Goal: Information Seeking & Learning: Learn about a topic

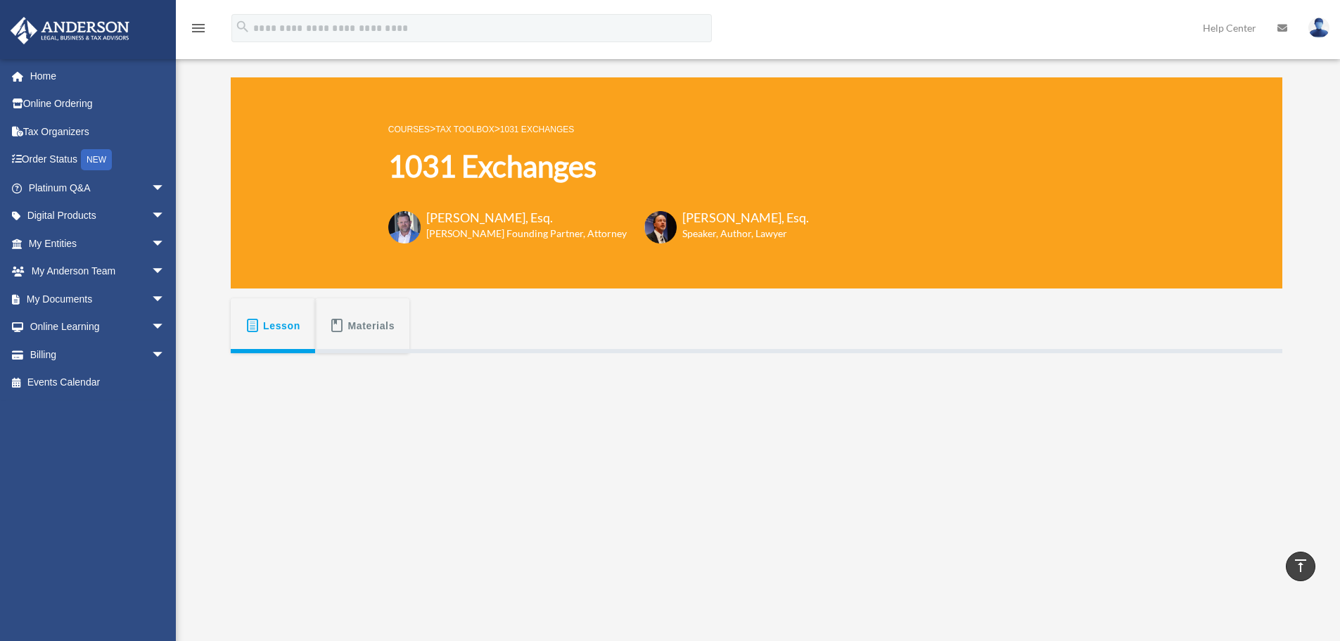
scroll to position [352, 0]
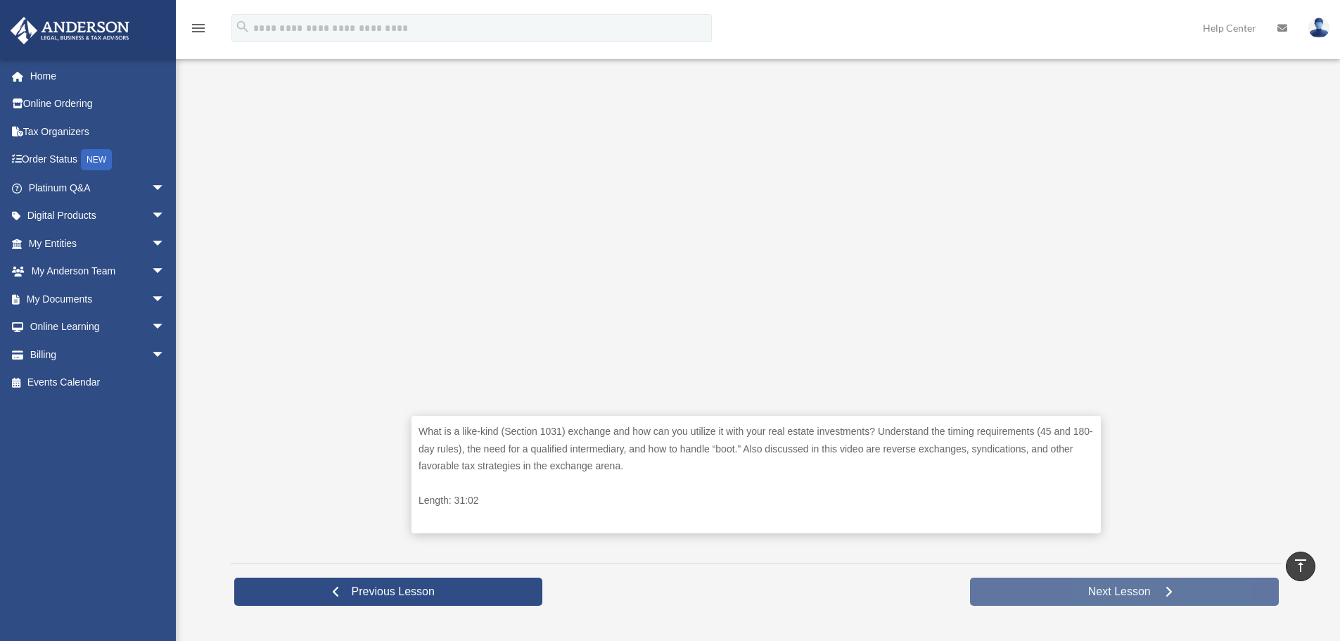
click at [1095, 588] on span "Next Lesson" at bounding box center [1119, 592] width 85 height 14
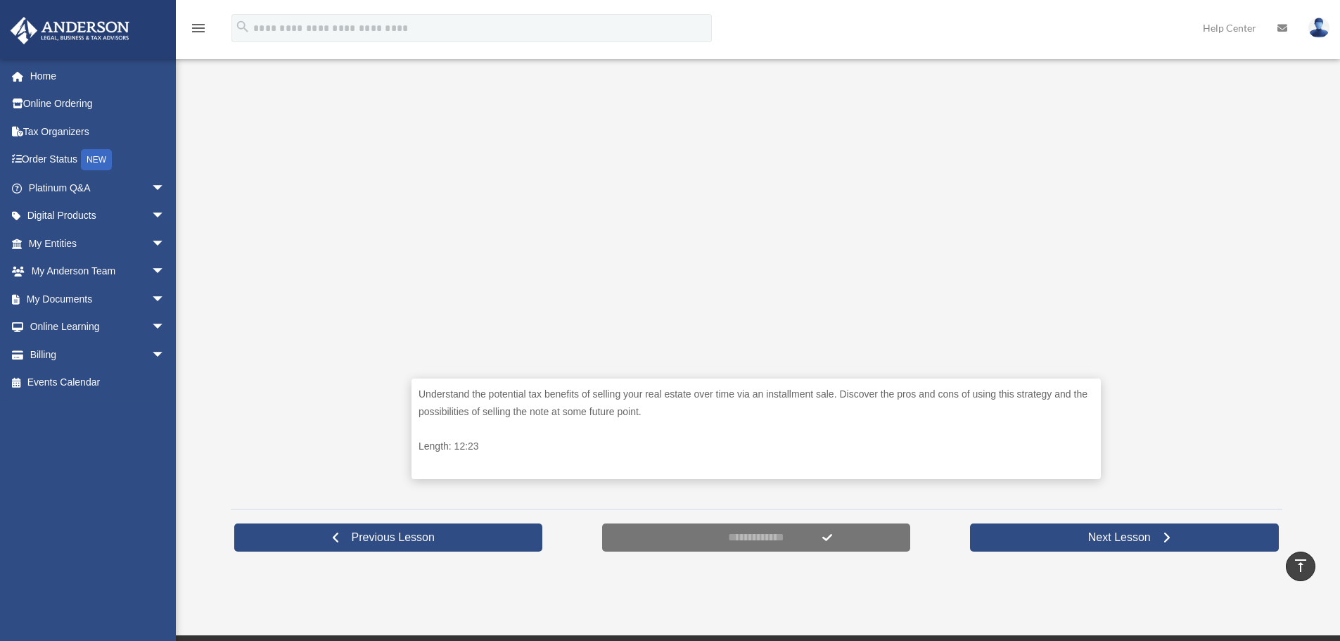
scroll to position [422, 0]
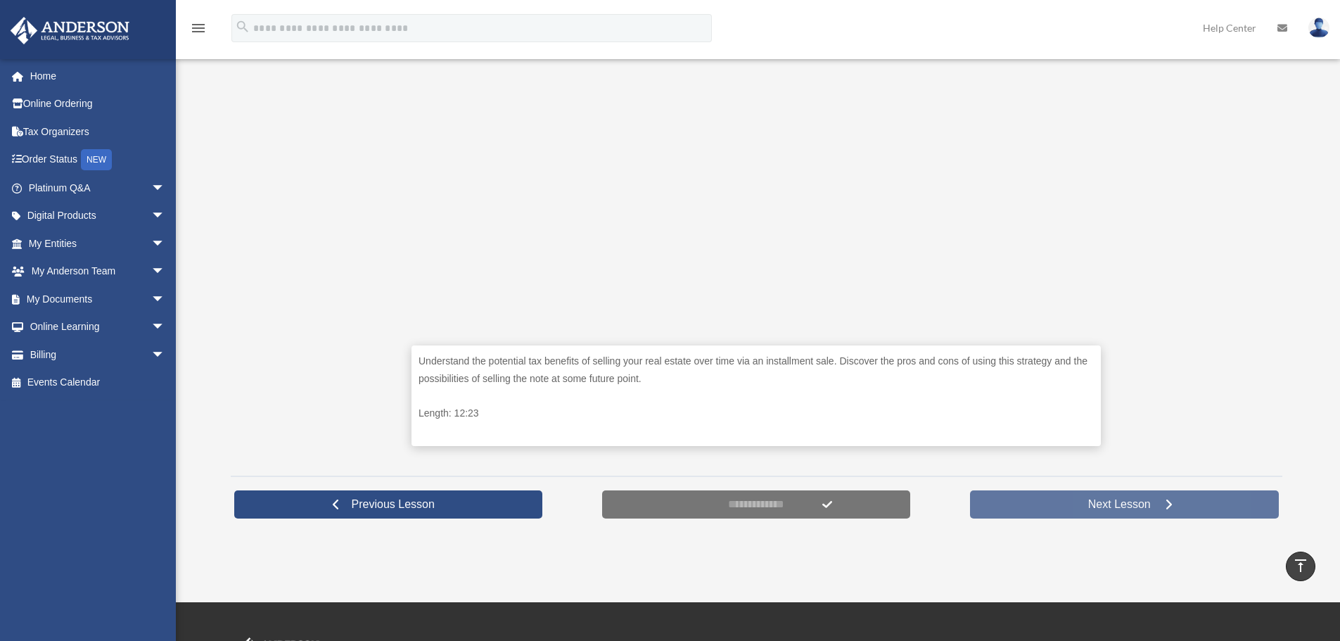
click at [1038, 506] on link "Next Lesson" at bounding box center [1124, 504] width 309 height 28
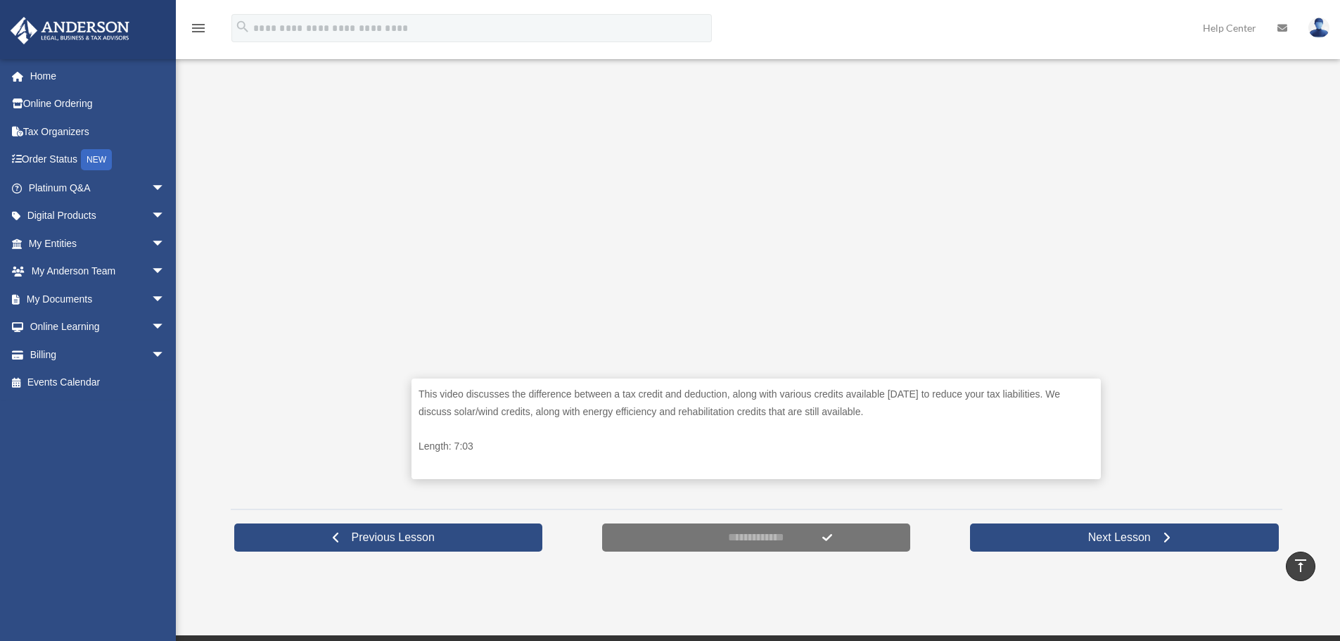
scroll to position [422, 0]
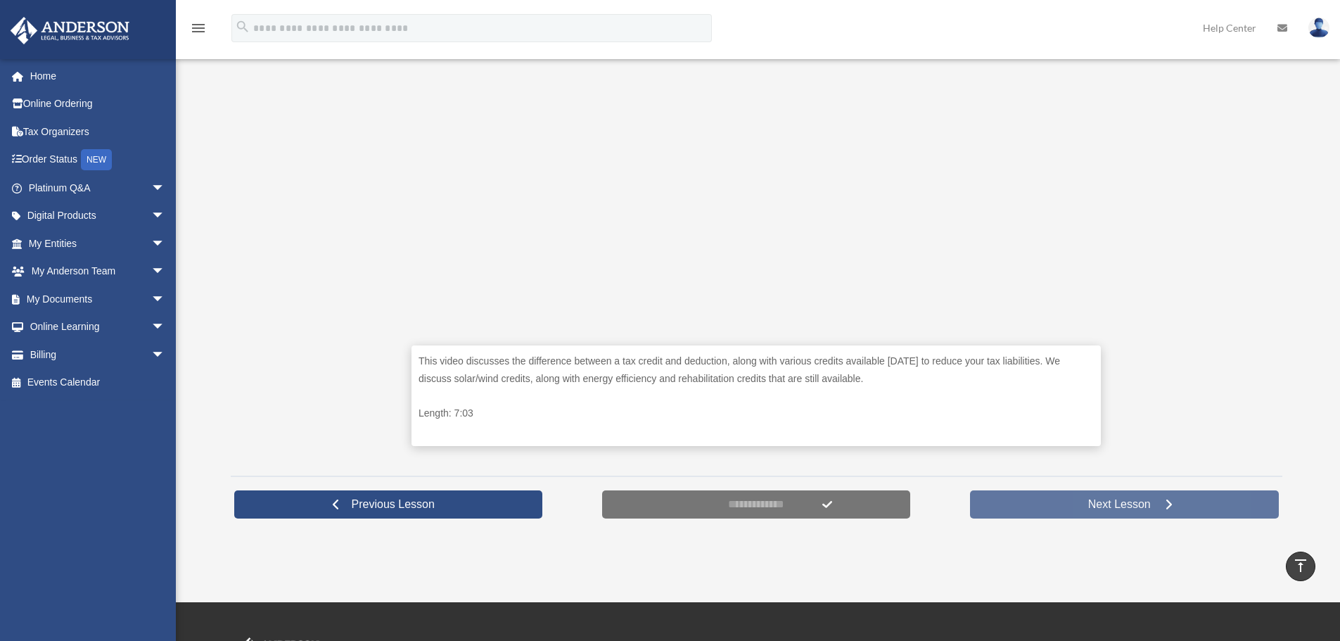
click at [1017, 501] on link "Next Lesson" at bounding box center [1124, 504] width 309 height 28
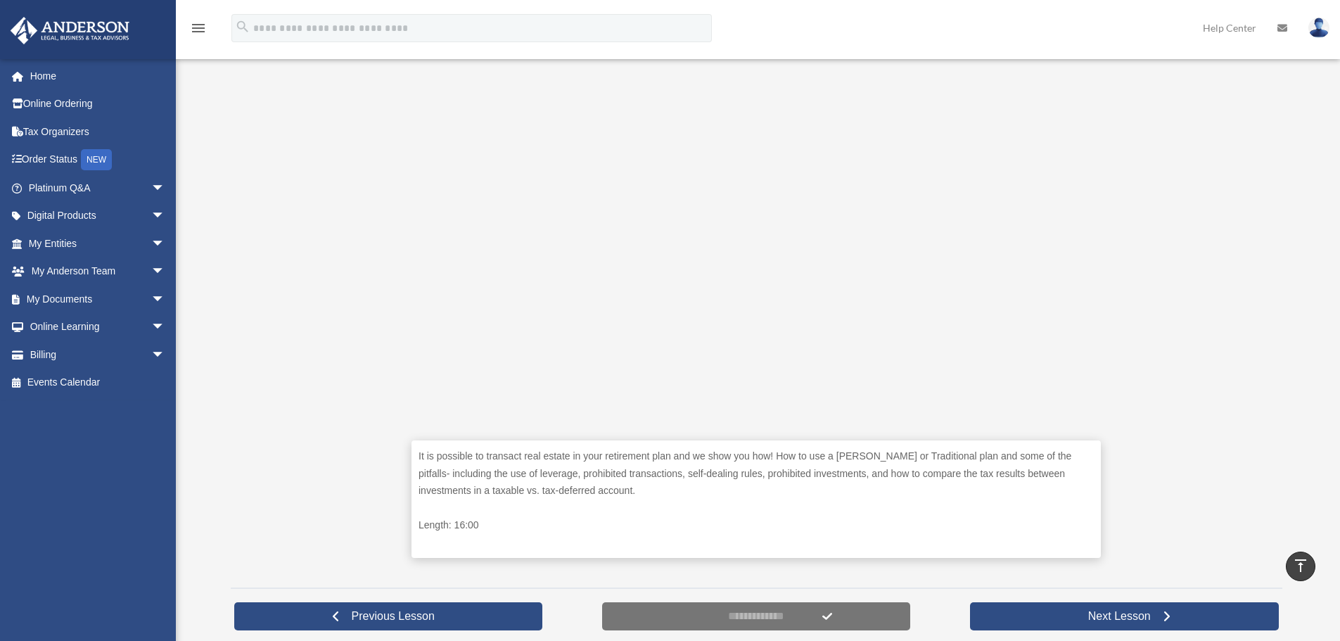
scroll to position [352, 0]
